Goal: Transaction & Acquisition: Purchase product/service

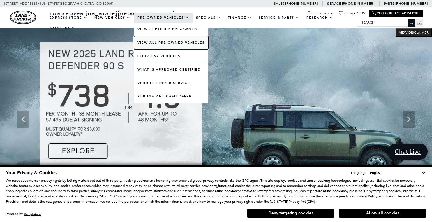
click at [160, 44] on link "View All Pre-Owned Vehicles" at bounding box center [171, 42] width 74 height 13
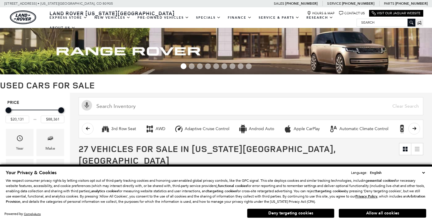
scroll to position [39, 0]
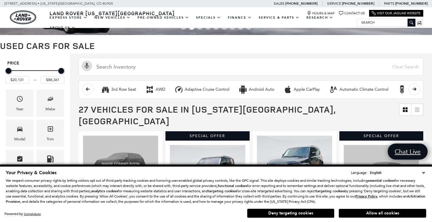
click at [289, 214] on button "Deny targeting cookies" at bounding box center [290, 212] width 87 height 9
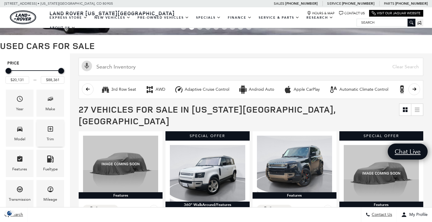
click at [55, 129] on div "Trim" at bounding box center [50, 132] width 28 height 27
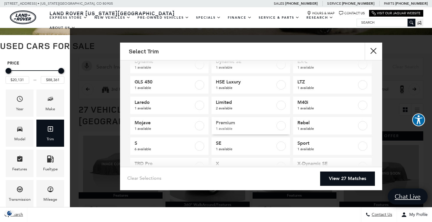
scroll to position [35, 0]
click at [373, 52] on button "close" at bounding box center [373, 51] width 17 height 17
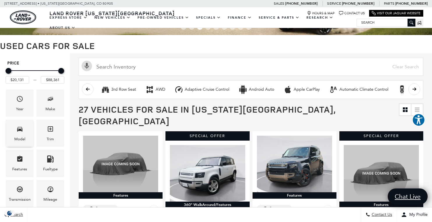
click at [23, 129] on div "Model" at bounding box center [20, 132] width 28 height 27
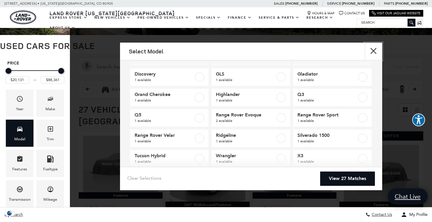
scroll to position [54, 0]
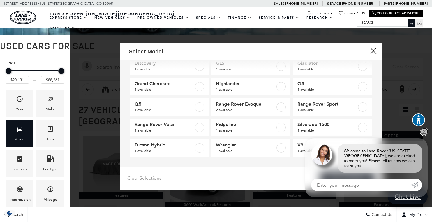
click at [425, 135] on link "✕" at bounding box center [424, 131] width 7 height 7
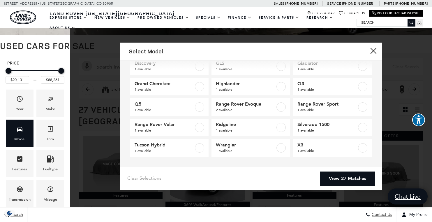
click at [377, 49] on button "Close" at bounding box center [373, 51] width 17 height 17
